Goal: Task Accomplishment & Management: Manage account settings

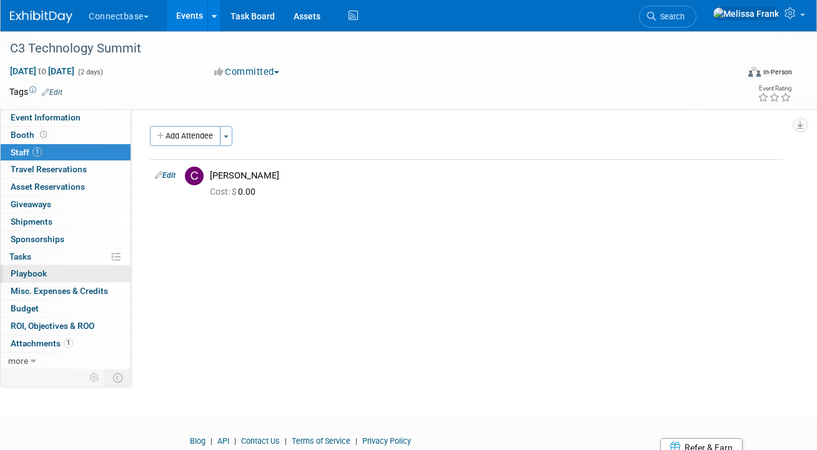
click at [31, 268] on link "0 Playbook 0" at bounding box center [66, 273] width 130 height 17
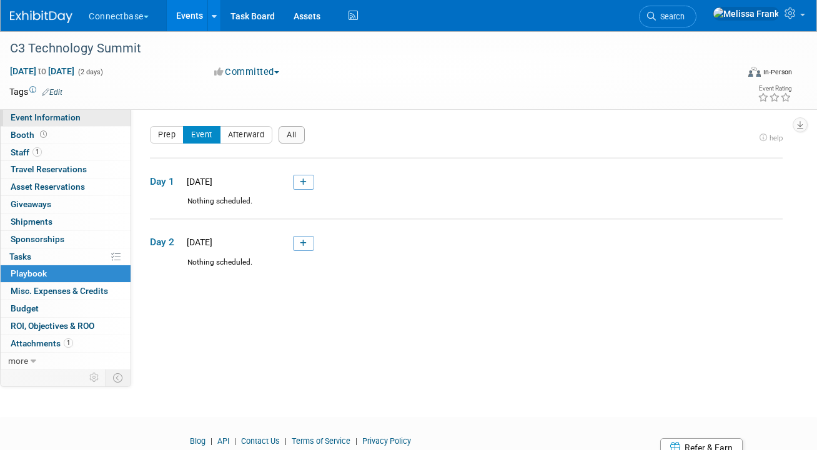
click at [58, 116] on span "Event Information" at bounding box center [46, 117] width 70 height 10
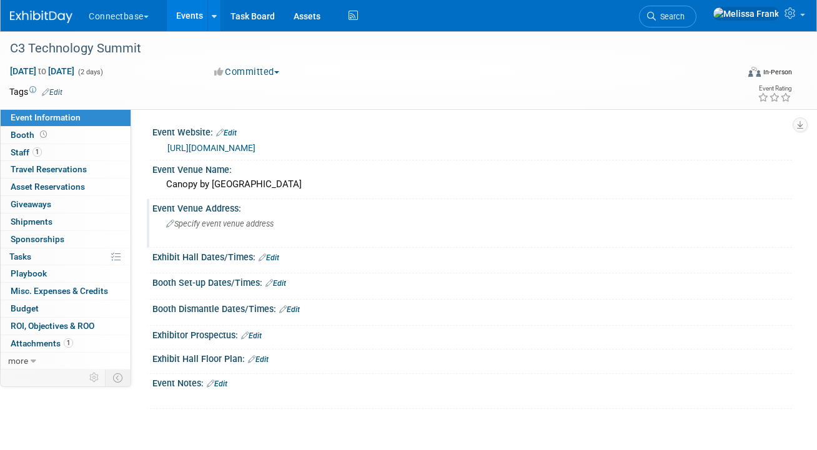
click at [189, 228] on span "Specify event venue address" at bounding box center [219, 223] width 107 height 9
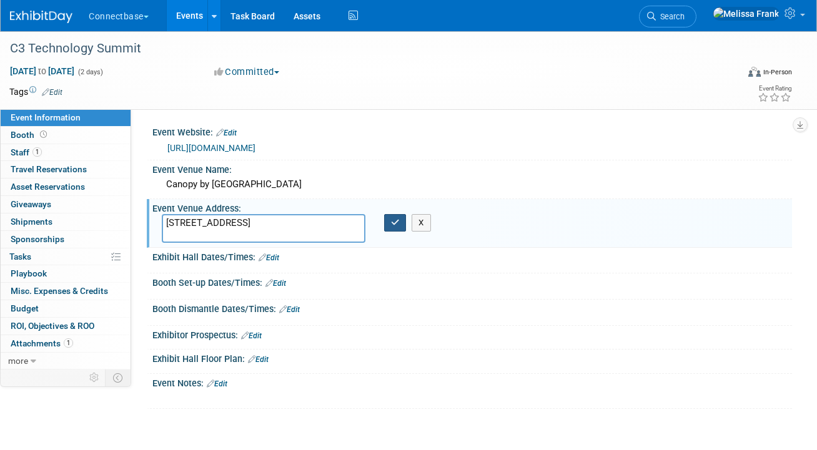
type textarea "120 East 4th Place Sioux Falls, SD, 57104"
click at [395, 224] on icon "button" at bounding box center [395, 223] width 9 height 8
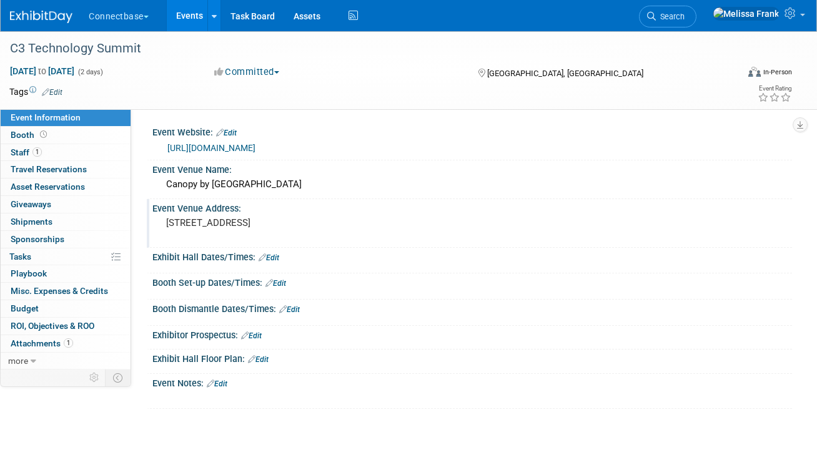
click at [268, 258] on link "Edit" at bounding box center [268, 257] width 21 height 9
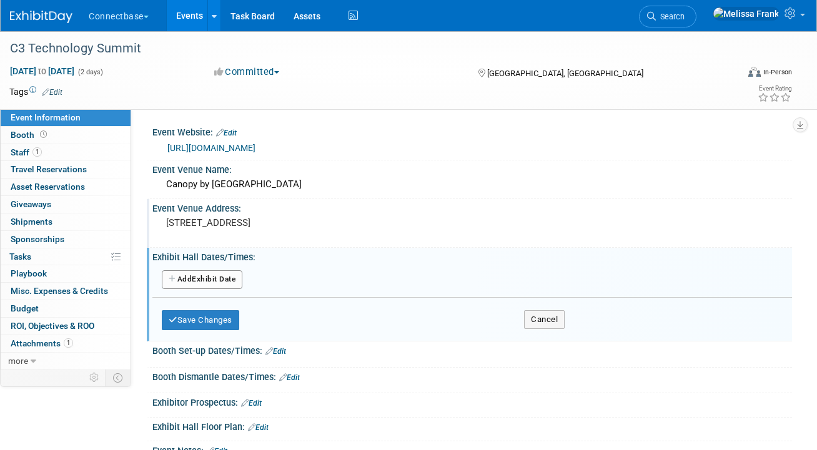
click at [575, 318] on div "Add Another Exhibit Date Save Changes Cancel" at bounding box center [471, 300] width 639 height 76
click at [552, 323] on button "Cancel" at bounding box center [544, 319] width 41 height 19
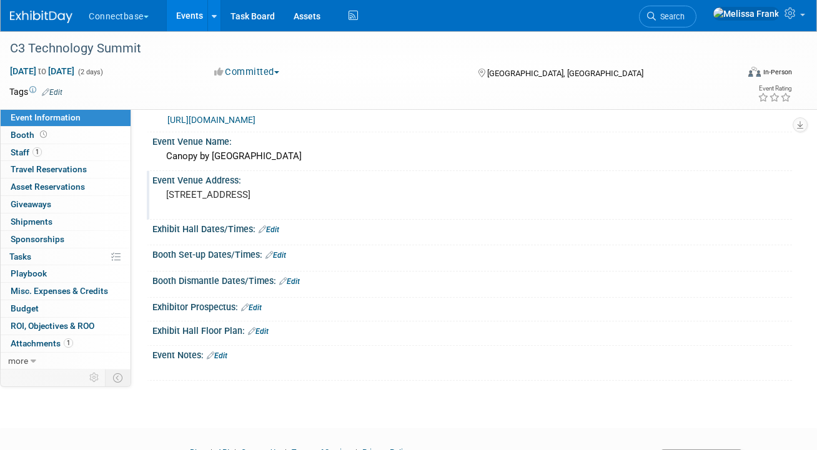
scroll to position [50, 0]
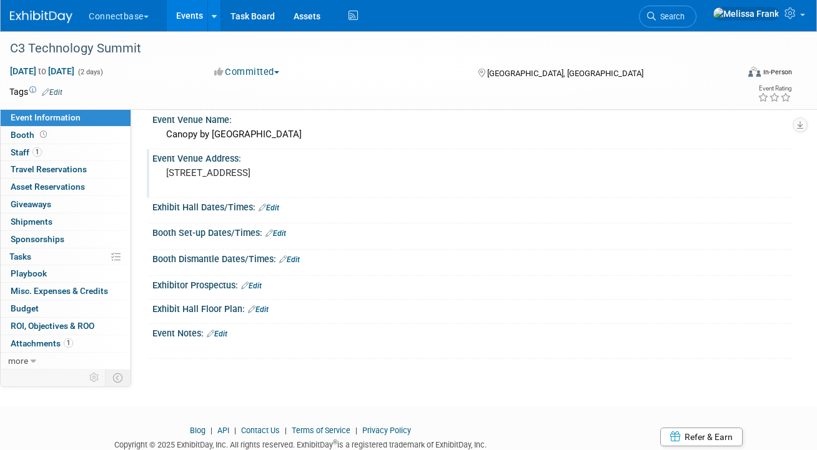
click at [218, 335] on link "Edit" at bounding box center [217, 334] width 21 height 9
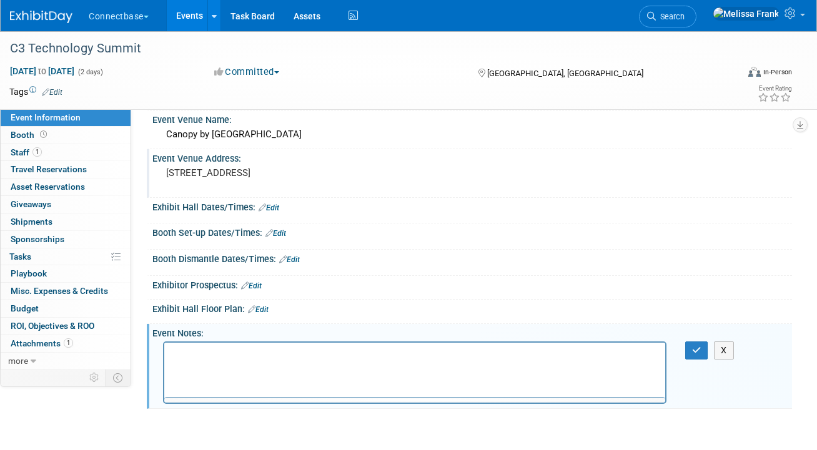
scroll to position [0, 0]
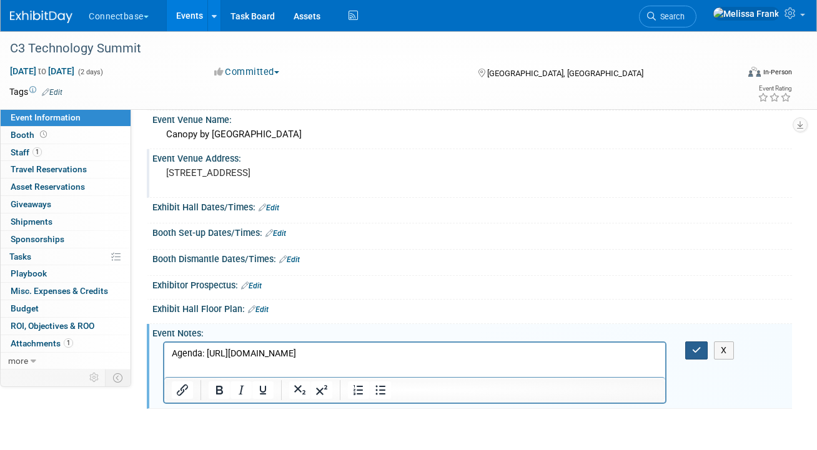
click at [699, 350] on icon "button" at bounding box center [696, 350] width 9 height 9
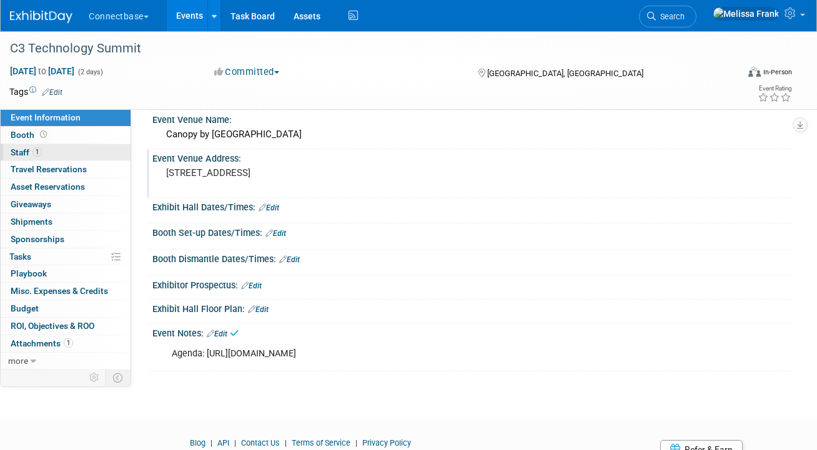
click at [57, 153] on link "1 Staff 1" at bounding box center [66, 152] width 130 height 17
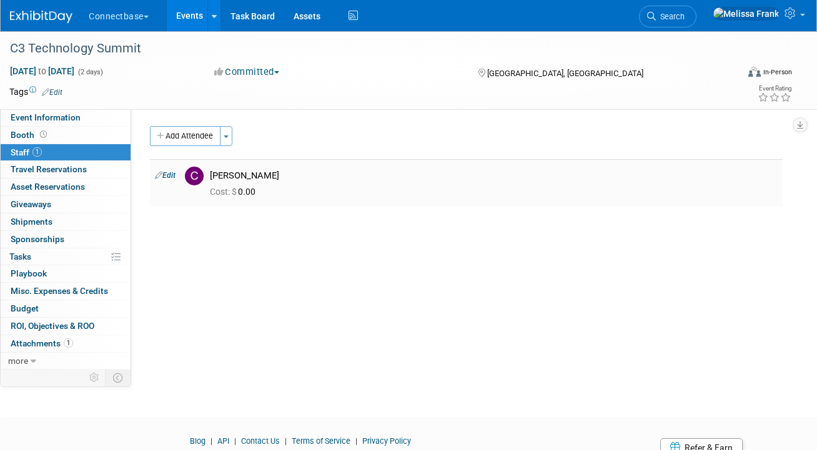
click at [168, 180] on td "Edit" at bounding box center [165, 182] width 30 height 47
click at [169, 174] on link "Edit" at bounding box center [165, 175] width 21 height 9
select select "b38f507e-09f0-4a55-85a7-1174d1d3de37"
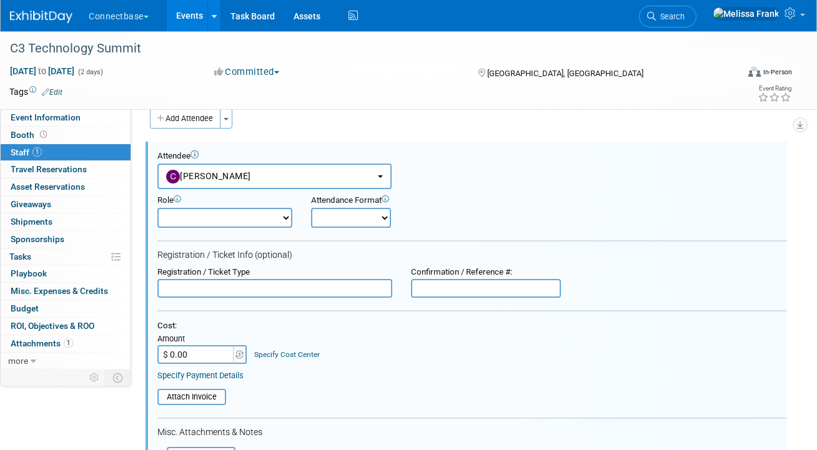
click at [195, 353] on input "$ 0.00" at bounding box center [196, 354] width 78 height 19
paste input "1,745"
click at [177, 356] on input "$ 1,745.00" at bounding box center [196, 354] width 78 height 19
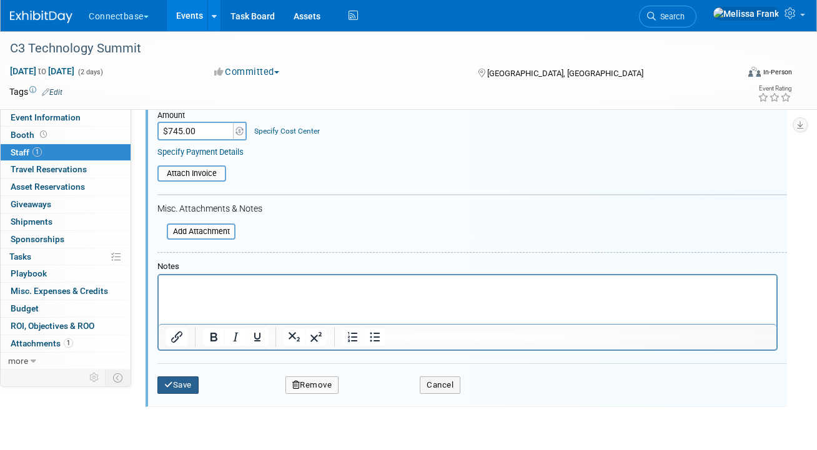
type input "$ 745.00"
click at [184, 392] on button "Save" at bounding box center [177, 384] width 41 height 17
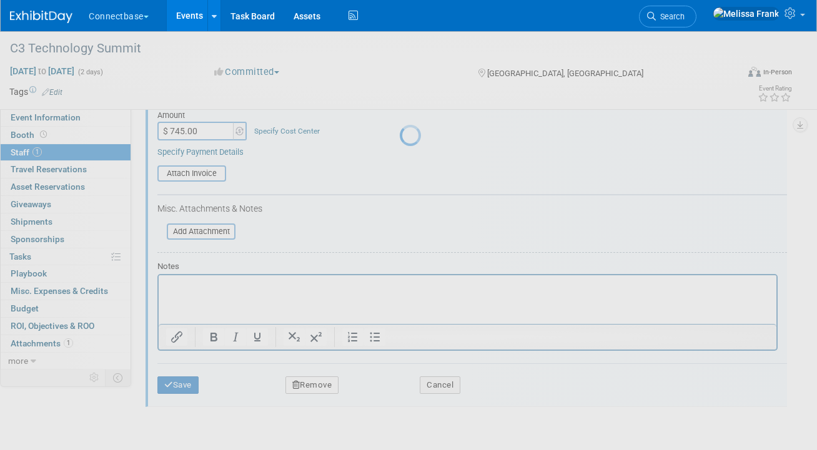
scroll to position [54, 0]
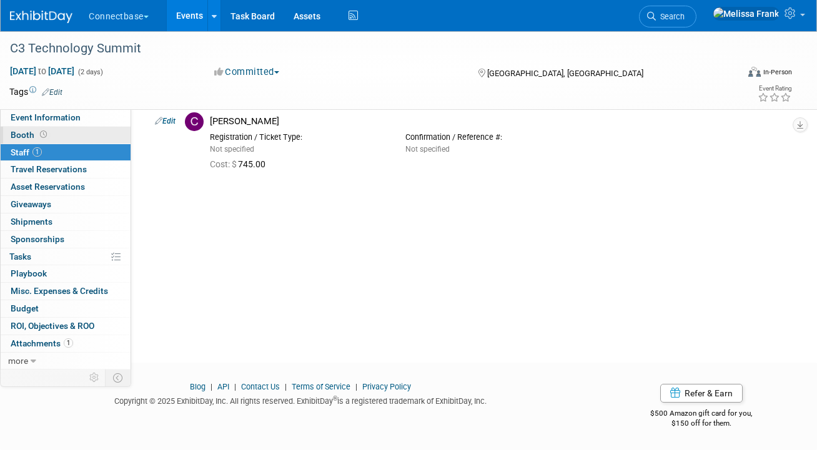
click at [51, 136] on link "Booth" at bounding box center [66, 135] width 130 height 17
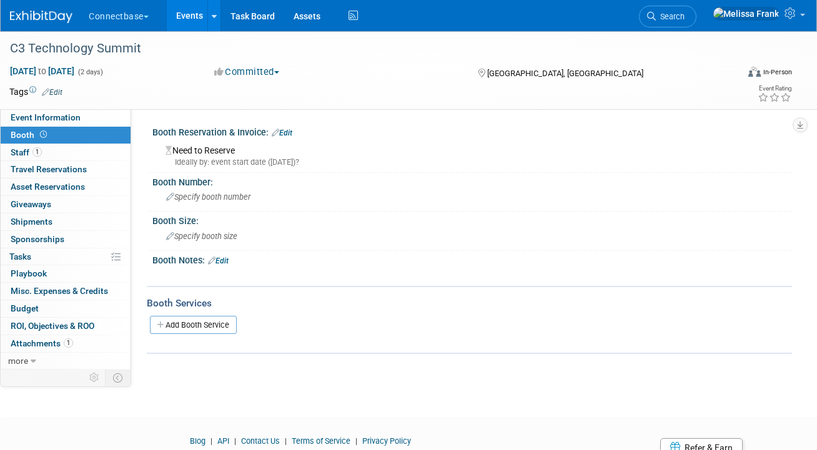
click at [285, 132] on link "Edit" at bounding box center [282, 133] width 21 height 9
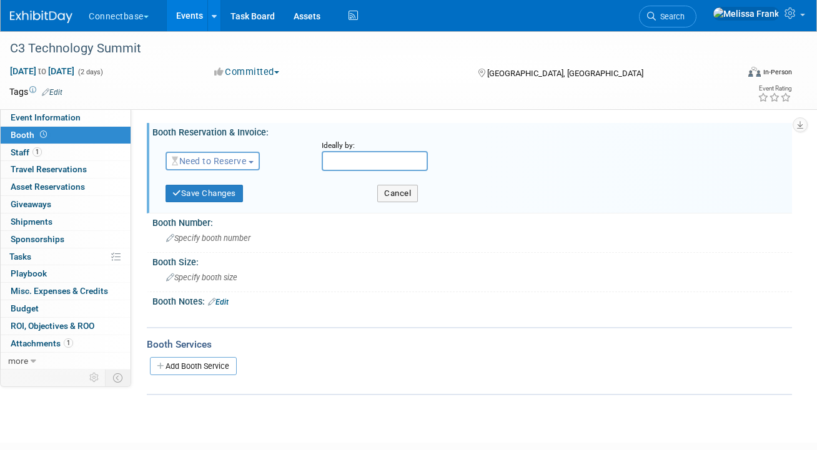
click at [235, 160] on span "Need to Reserve" at bounding box center [209, 161] width 74 height 10
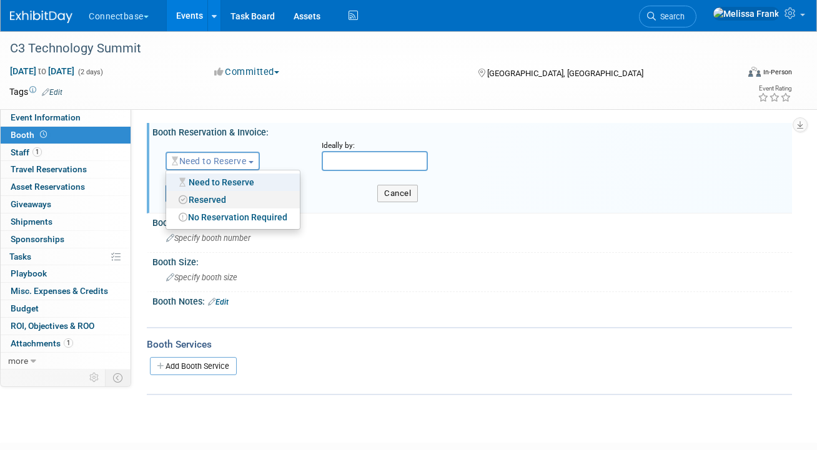
click at [221, 200] on link "Reserved" at bounding box center [233, 199] width 134 height 17
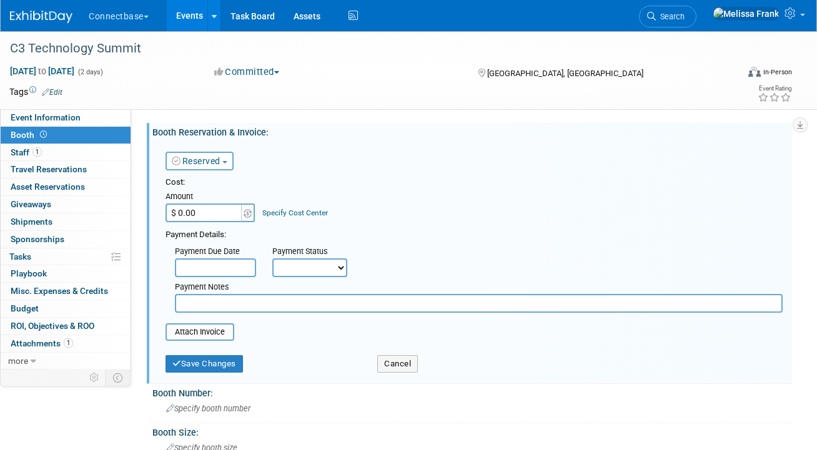
click at [203, 219] on input "$ 0.00" at bounding box center [204, 213] width 78 height 19
type input "$ 1,000.00"
click at [239, 312] on input "text" at bounding box center [478, 303] width 607 height 19
click at [208, 369] on button "Save Changes" at bounding box center [203, 363] width 77 height 17
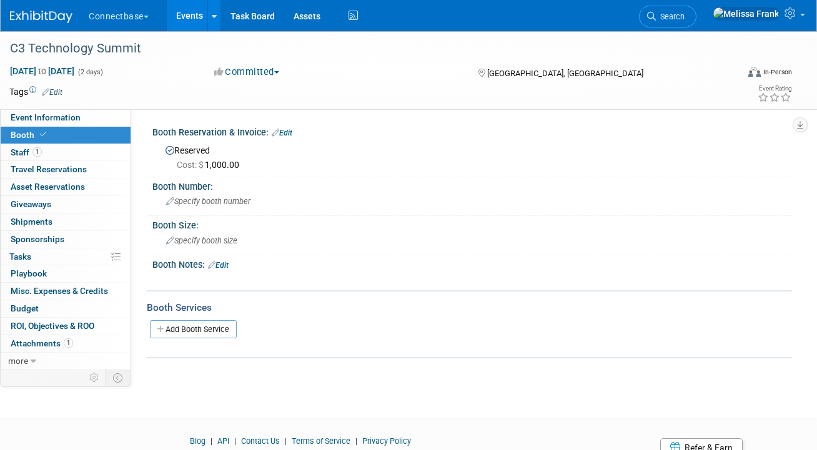
click at [226, 268] on link "Edit" at bounding box center [218, 265] width 21 height 9
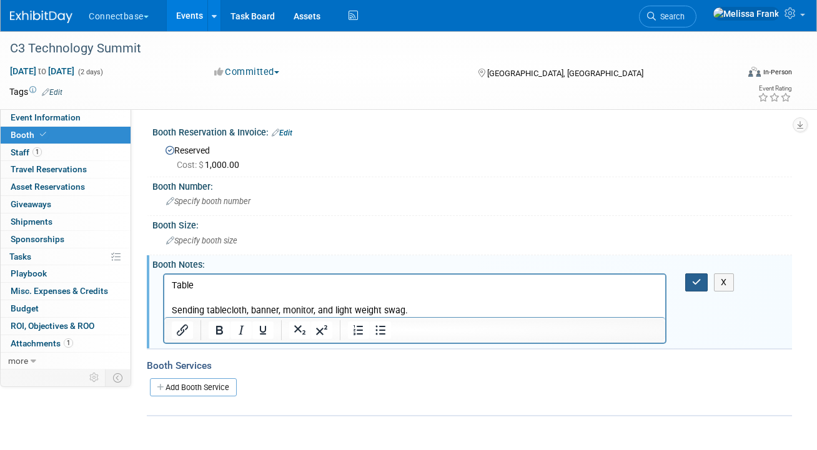
click at [697, 289] on button "button" at bounding box center [696, 282] width 23 height 18
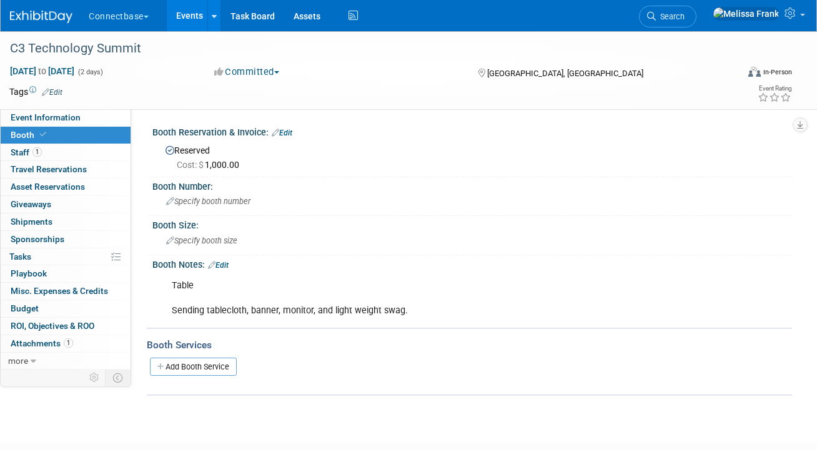
click at [182, 24] on link "Events" at bounding box center [190, 15] width 46 height 31
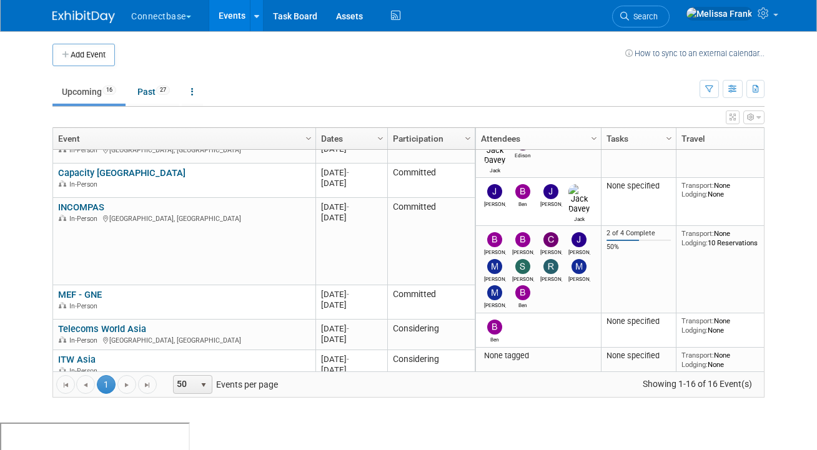
scroll to position [120, 0]
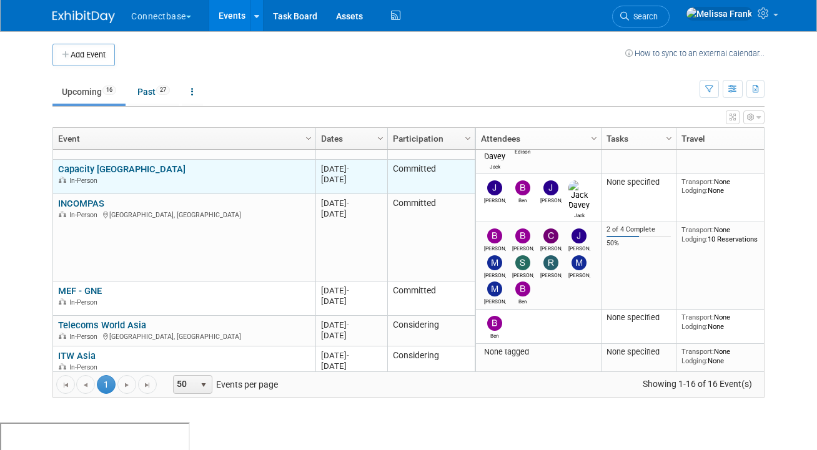
click at [92, 167] on link "Capacity [GEOGRAPHIC_DATA]" at bounding box center [121, 169] width 127 height 11
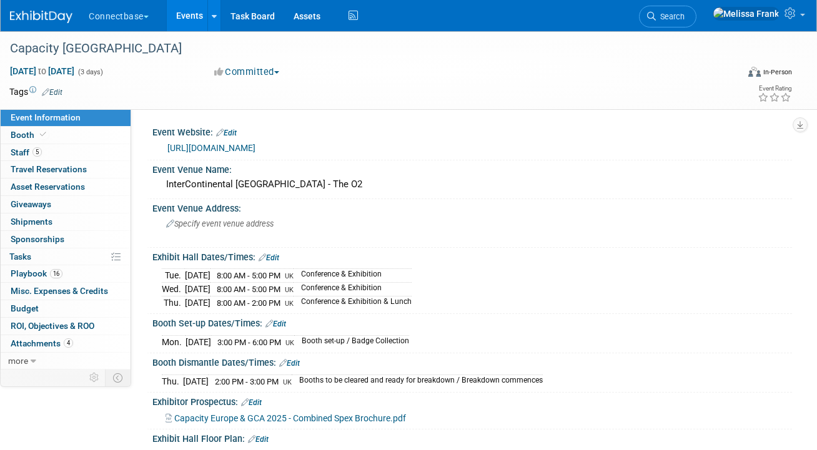
click at [237, 145] on link "[URL][DOMAIN_NAME]" at bounding box center [211, 148] width 88 height 10
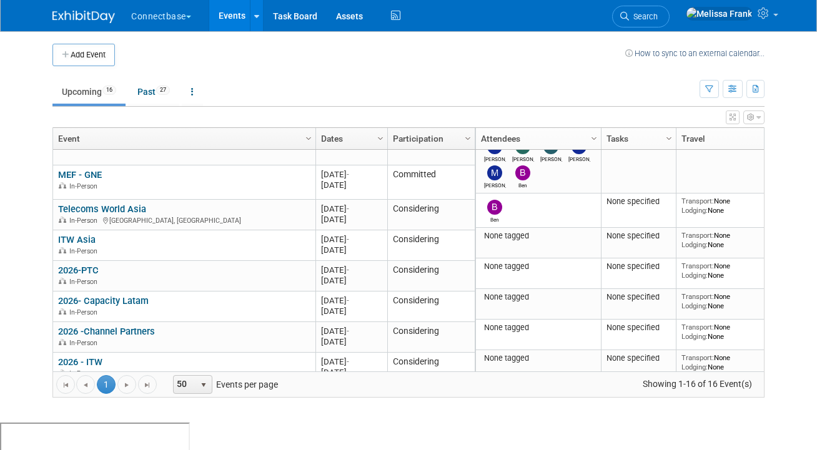
scroll to position [170, 0]
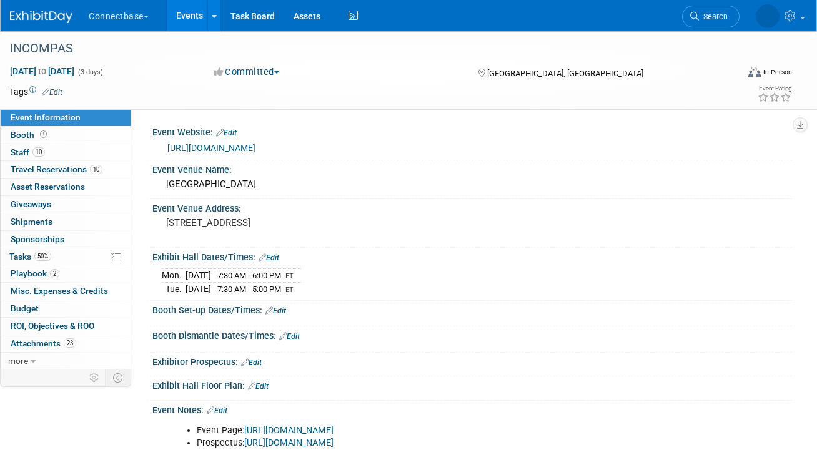
click at [216, 146] on link "[URL][DOMAIN_NAME]" at bounding box center [211, 148] width 88 height 10
click at [193, 32] on div at bounding box center [370, 36] width 729 height 11
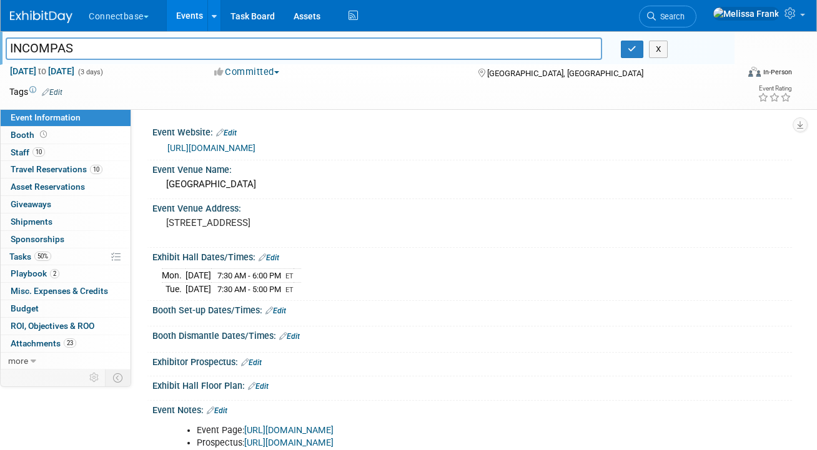
click at [192, 21] on link "Events" at bounding box center [190, 15] width 46 height 31
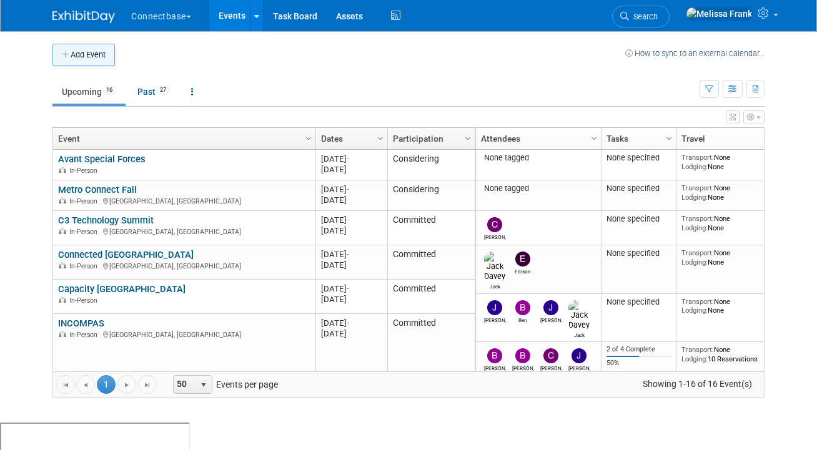
click at [77, 59] on button "Add Event" at bounding box center [83, 55] width 62 height 22
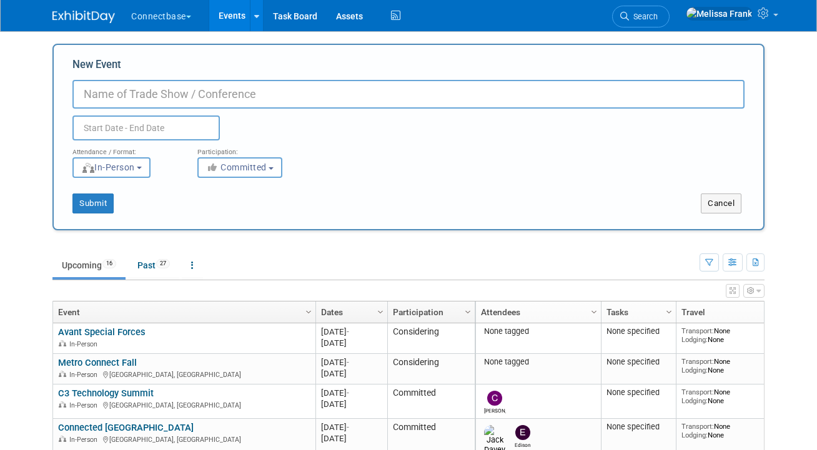
click at [155, 93] on input "New Event" at bounding box center [408, 94] width 672 height 29
type input "ONUG"
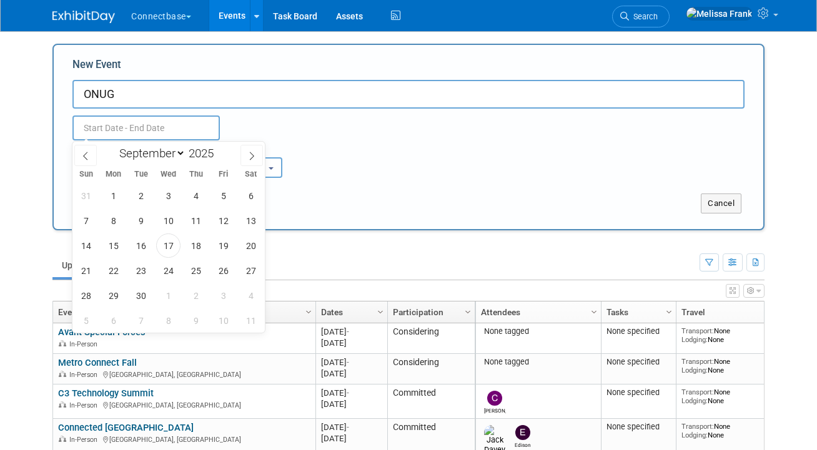
click at [167, 127] on input "text" at bounding box center [145, 128] width 147 height 25
click at [250, 155] on icon at bounding box center [251, 156] width 9 height 9
select select "9"
click at [181, 267] on div "28 29 30 1 2 3 4 5 6 7 8 9 10 11 12 13 14 15 16 17 18 19 20 21 22 23 24 25 26 2…" at bounding box center [168, 258] width 192 height 150
click at [172, 268] on span "22" at bounding box center [168, 270] width 24 height 24
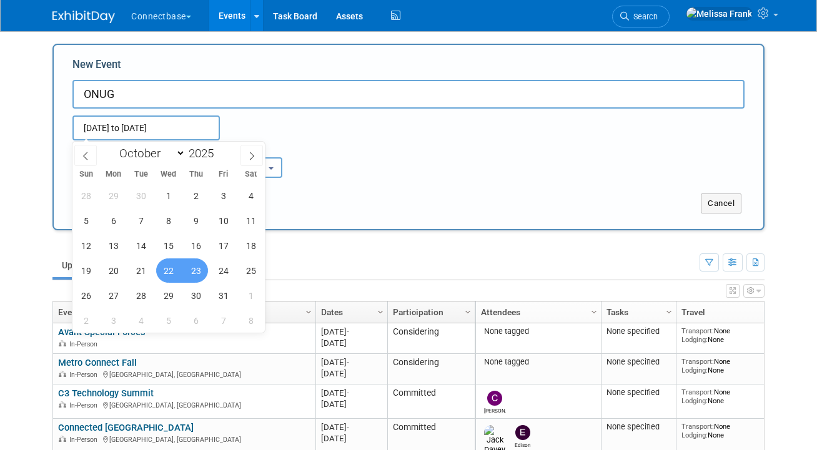
click at [194, 268] on span "23" at bounding box center [196, 270] width 24 height 24
type input "[DATE] to [DATE]"
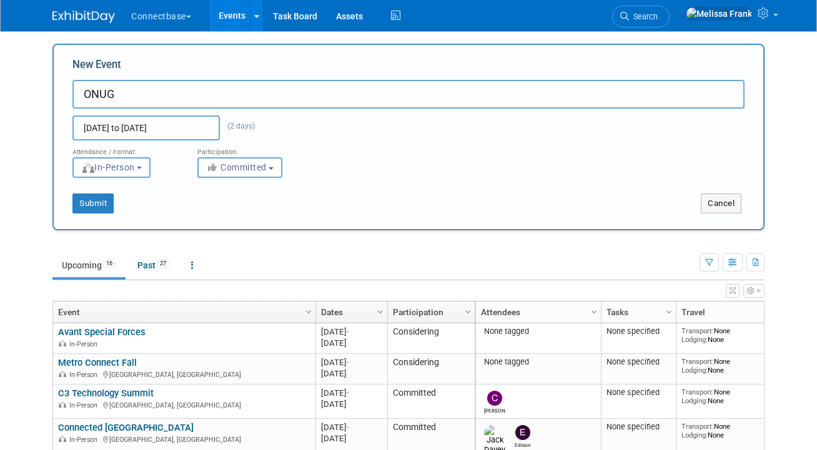
click at [393, 92] on input "ONUG" at bounding box center [408, 94] width 672 height 29
click at [97, 201] on button "Submit" at bounding box center [92, 204] width 41 height 20
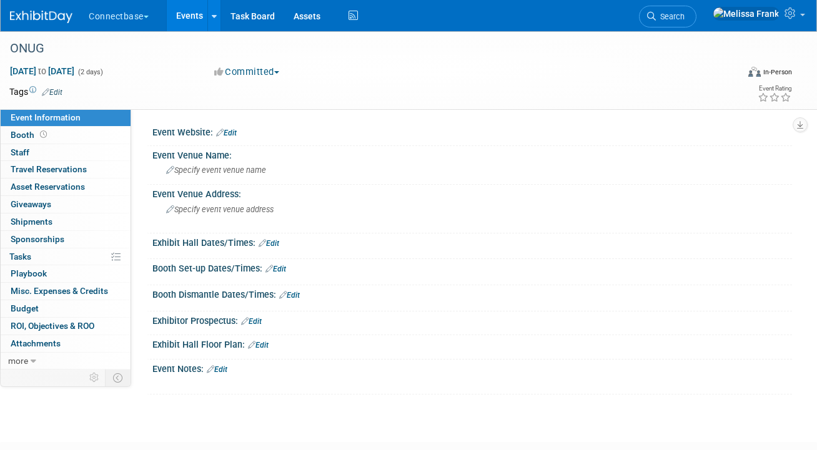
click at [241, 129] on div "Event Website: Edit" at bounding box center [471, 131] width 639 height 16
click at [226, 140] on div at bounding box center [472, 139] width 621 height 3
click at [232, 134] on link "Edit" at bounding box center [226, 133] width 21 height 9
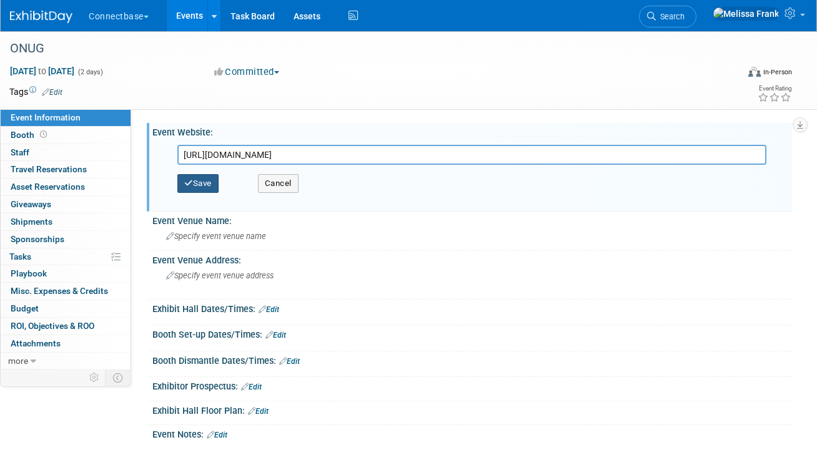
type input "https://onug.net/"
click at [197, 177] on button "Save" at bounding box center [197, 183] width 41 height 19
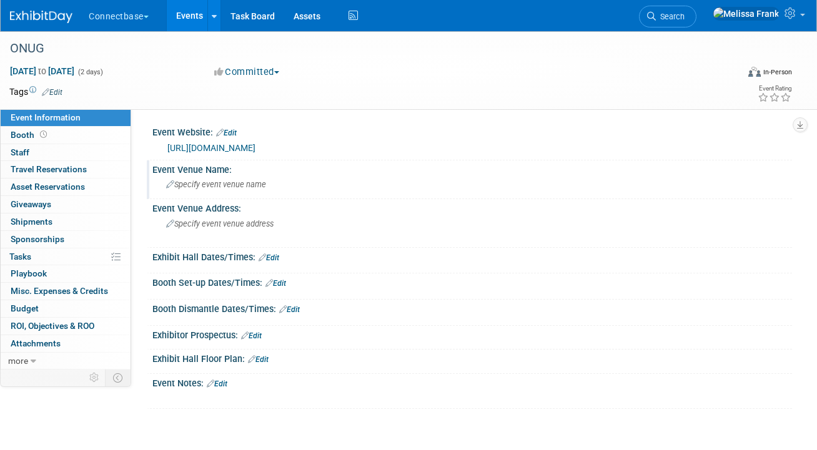
click at [205, 187] on span "Specify event venue name" at bounding box center [216, 184] width 100 height 9
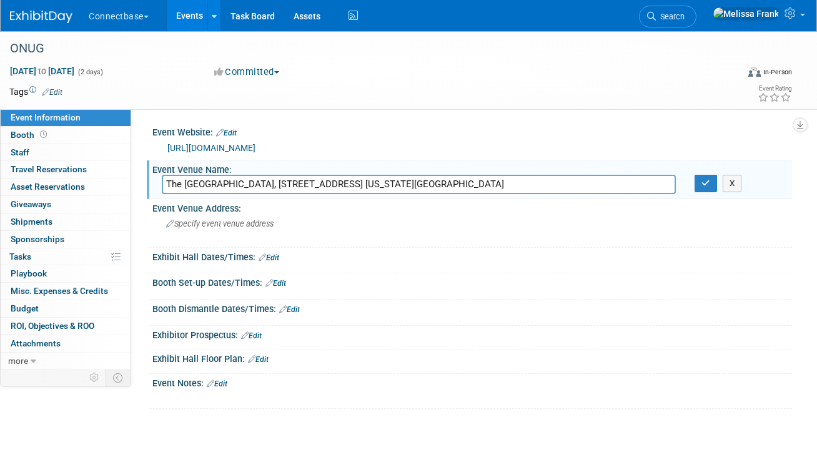
drag, startPoint x: 424, startPoint y: 185, endPoint x: 240, endPoint y: 185, distance: 183.6
click at [240, 185] on input "The PENN District, 100 W. 33rd St. @6th Ave. New York City" at bounding box center [419, 184] width 514 height 19
type input "The PENN District"
click at [242, 227] on span "Specify event venue address" at bounding box center [219, 223] width 107 height 9
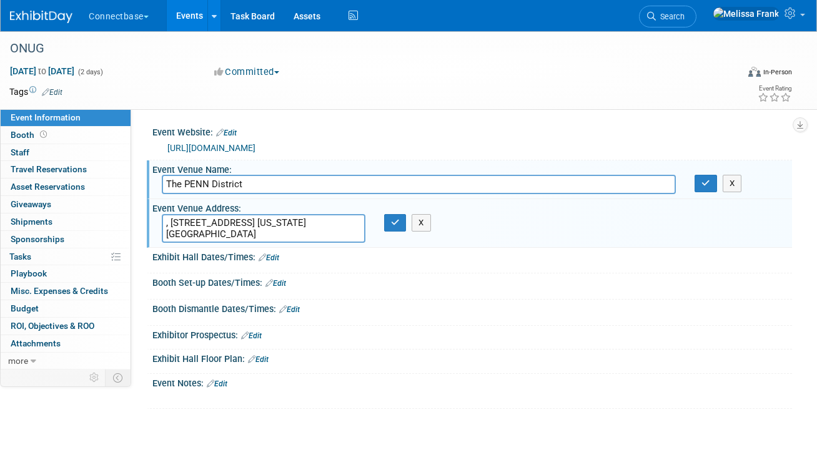
click at [174, 222] on textarea ", 100 W. 33rd St. @6th Ave. New York City" at bounding box center [264, 228] width 204 height 29
click at [169, 222] on textarea ", 100 W. 33rd St. @6th Ave. New York City" at bounding box center [264, 228] width 204 height 29
type textarea "100 W. 33rd St. @6th Ave. New York City"
click at [396, 227] on button "button" at bounding box center [395, 222] width 22 height 17
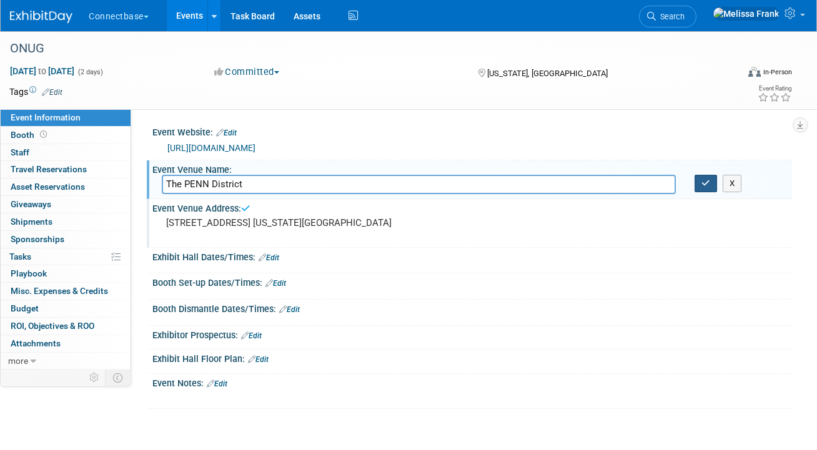
click at [707, 189] on button "button" at bounding box center [705, 183] width 22 height 17
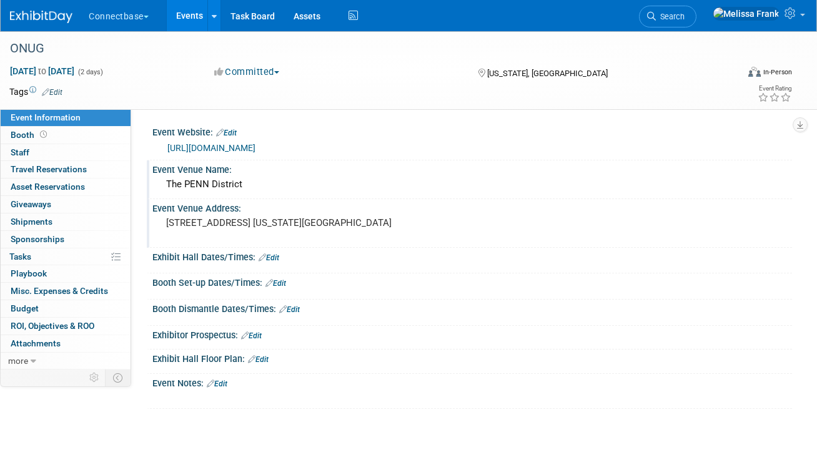
click at [192, 15] on link "Events" at bounding box center [190, 15] width 46 height 31
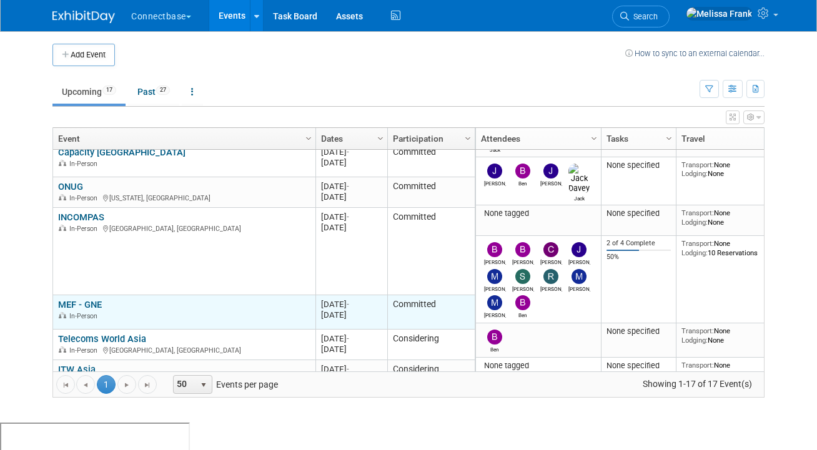
scroll to position [144, 0]
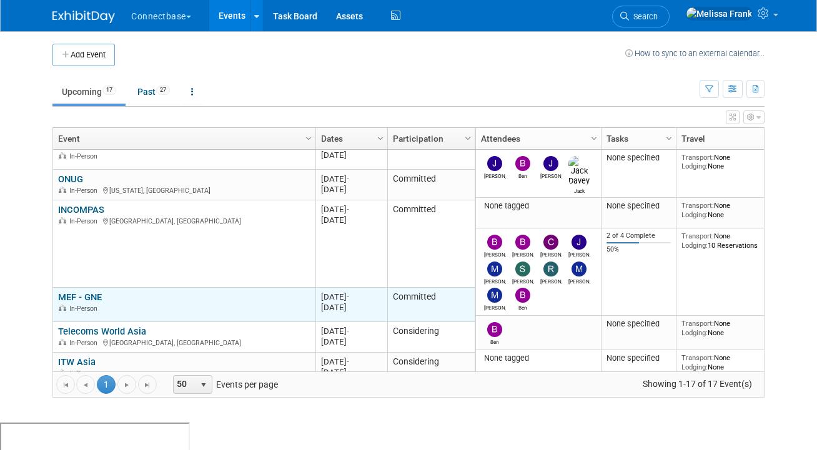
click at [83, 296] on link "MEF - GNE" at bounding box center [80, 297] width 44 height 11
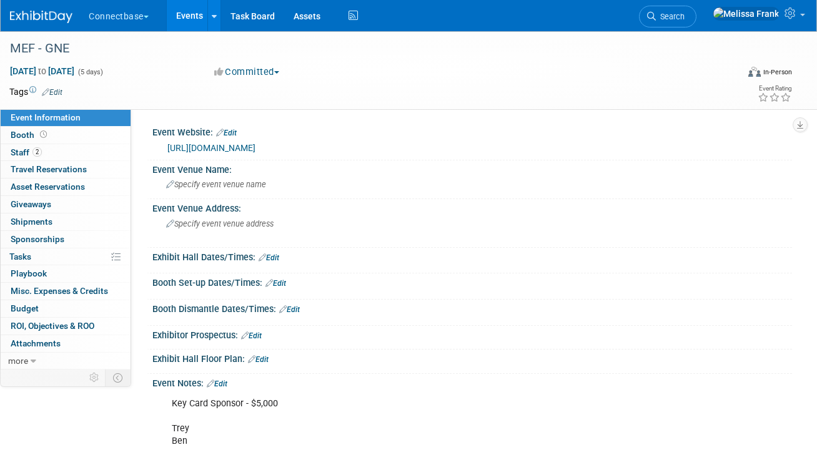
click at [245, 151] on link "[URL][DOMAIN_NAME]" at bounding box center [211, 148] width 88 height 10
